Goal: Task Accomplishment & Management: Use online tool/utility

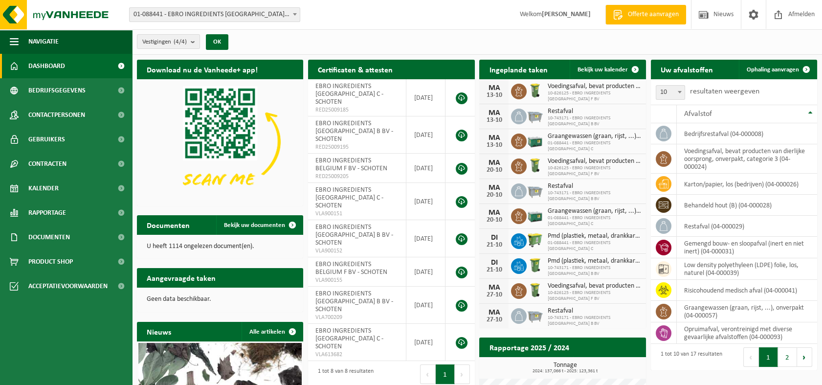
click at [520, 70] on h2 "Ingeplande taken" at bounding box center [518, 69] width 78 height 19
click at [600, 70] on span "Bekijk uw kalender" at bounding box center [603, 70] width 50 height 6
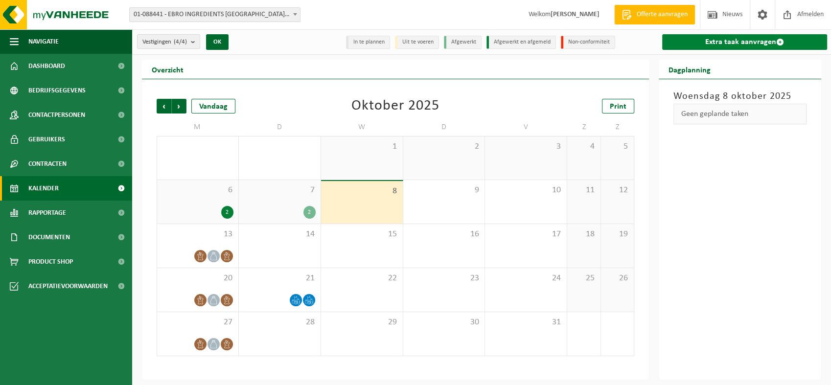
click at [726, 42] on link "Extra taak aanvragen" at bounding box center [744, 42] width 165 height 16
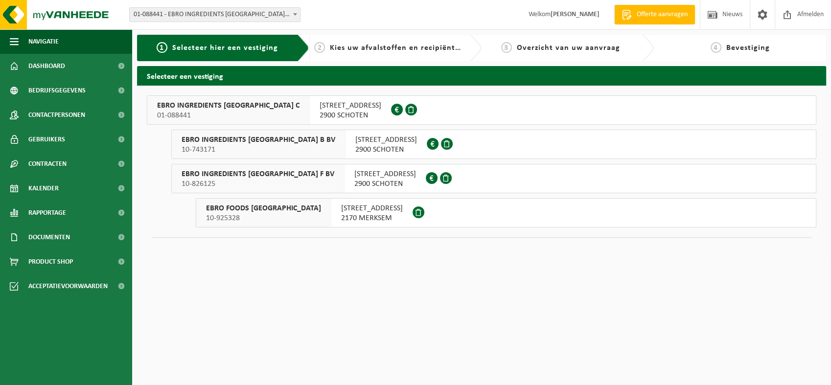
click at [387, 184] on span "2900 SCHOTEN" at bounding box center [385, 184] width 62 height 10
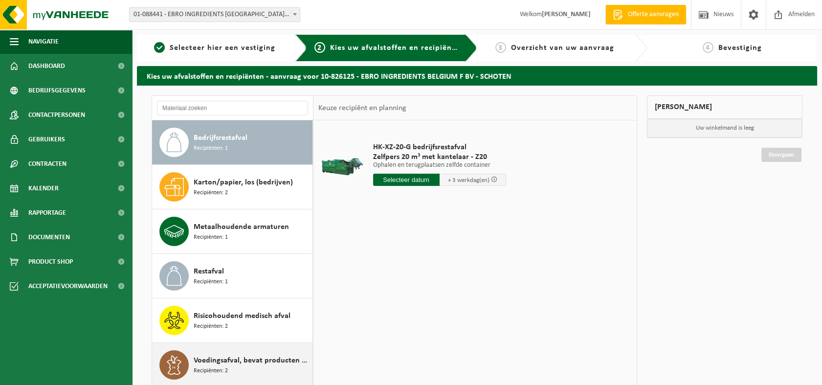
click at [226, 358] on span "Voedingsafval, bevat producten van dierlijke oorsprong, onverpakt, categorie 3" at bounding box center [252, 361] width 116 height 12
